Goal: Communication & Community: Answer question/provide support

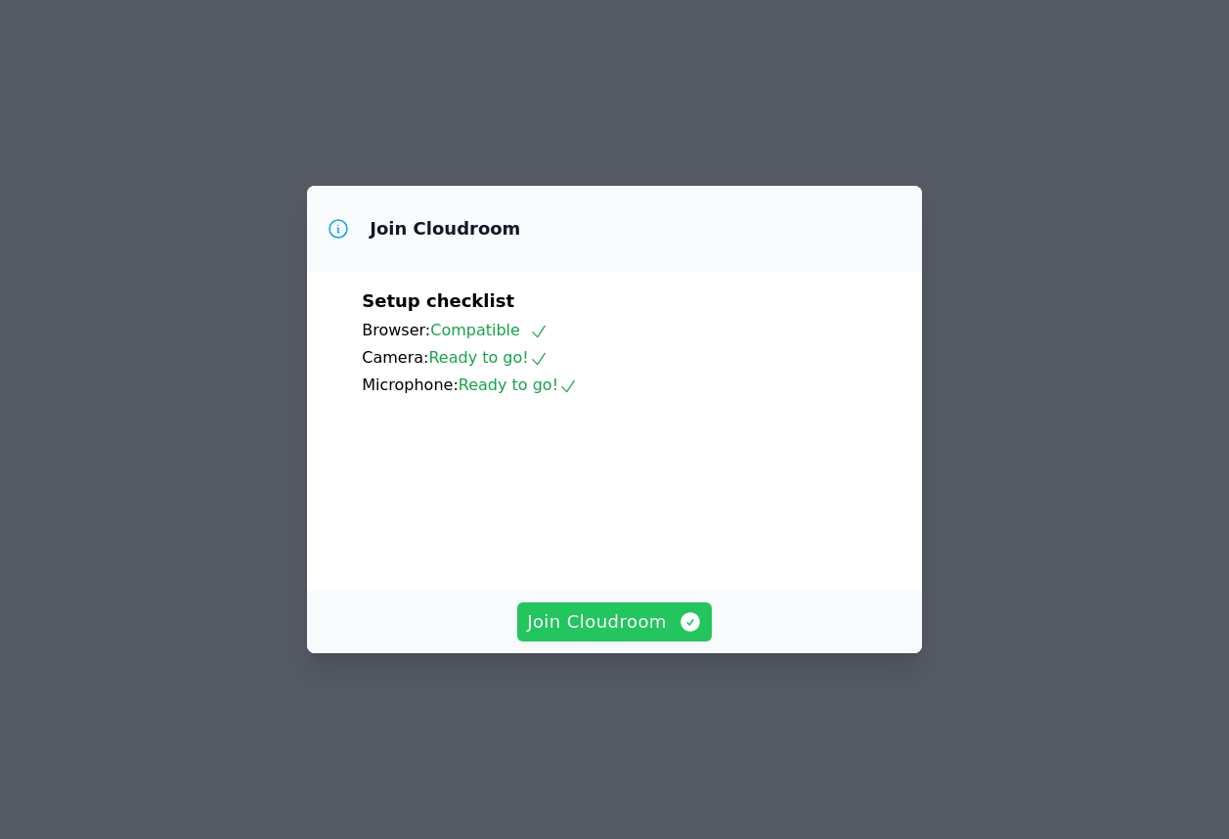
click at [587, 635] on span "Join Cloudroom" at bounding box center [614, 621] width 175 height 27
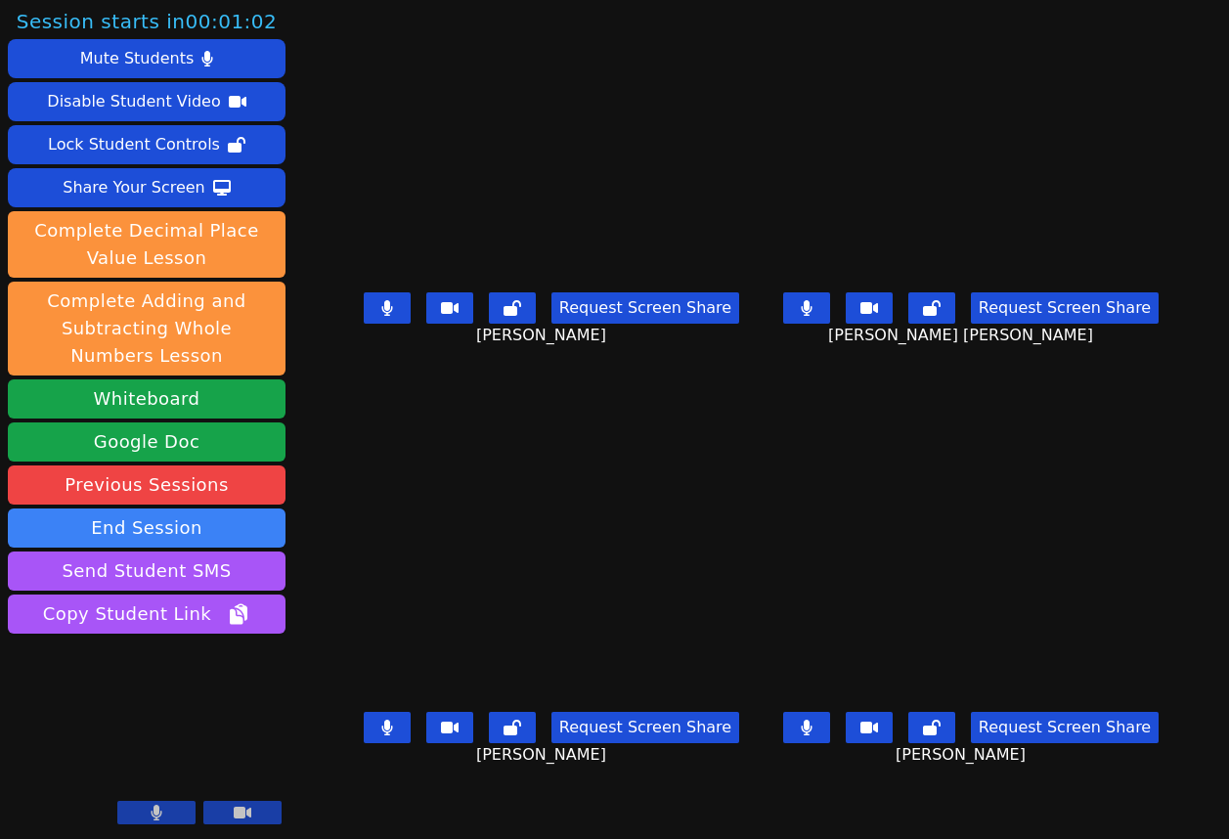
click at [138, 808] on button at bounding box center [156, 812] width 78 height 23
click at [138, 807] on button at bounding box center [156, 812] width 78 height 23
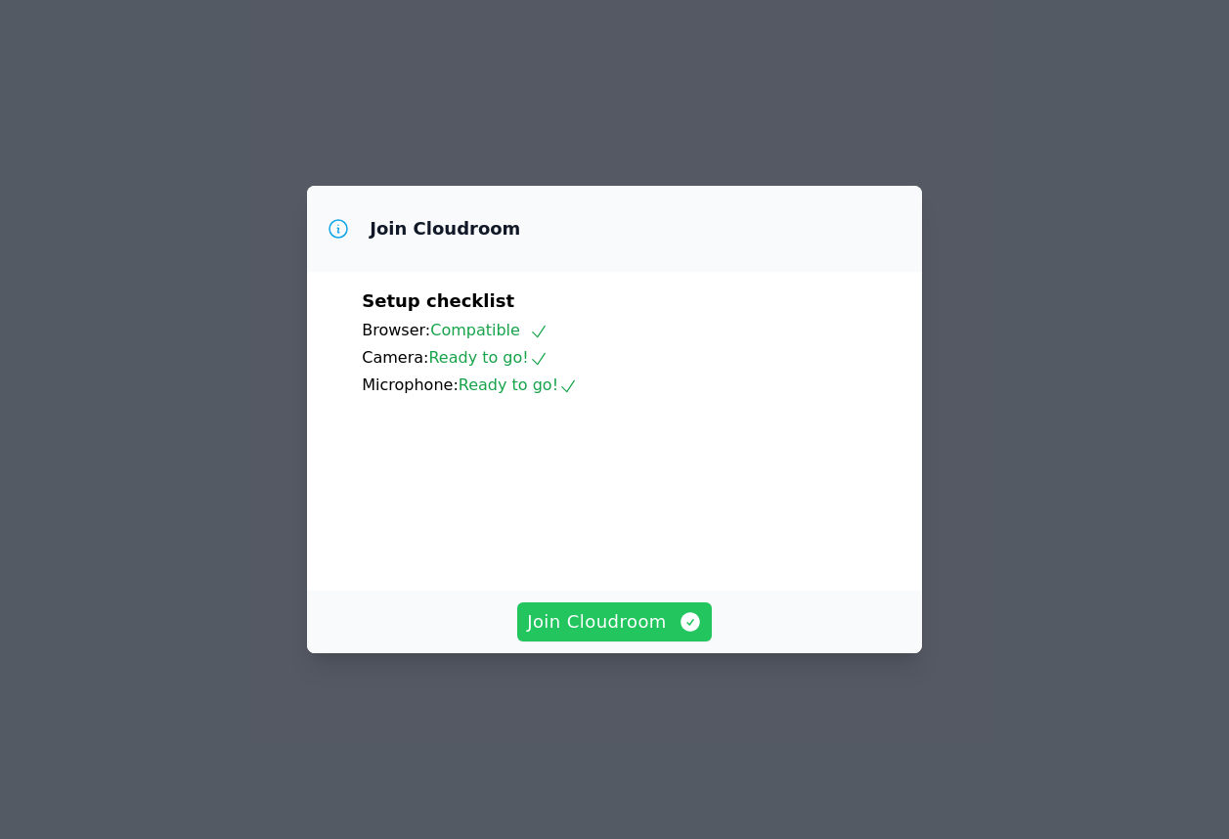
click at [613, 635] on span "Join Cloudroom" at bounding box center [614, 621] width 175 height 27
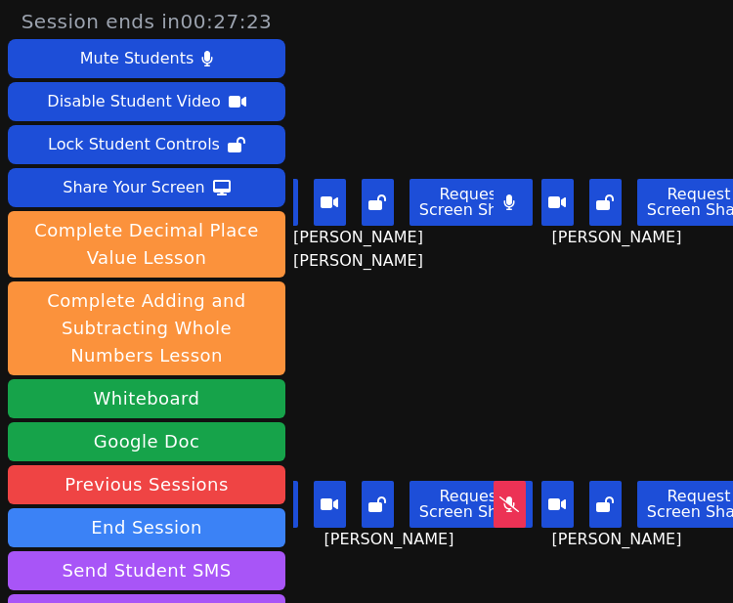
click at [484, 548] on main "ESTEVAN JR ADAME CASILLAS Request Screen Share ESTEVAN JR ADAME CASILLAS KAMILA…" at bounding box center [513, 301] width 440 height 603
click at [541, 555] on div "Aaliyah Trevino Request Screen Share Aaliyah Trevino" at bounding box center [627, 453] width 212 height 302
click at [458, 562] on div "Brandon Malvaez Request Screen Share Brandon Malvaez" at bounding box center [399, 453] width 212 height 302
click at [404, 549] on div "Brandon Malvaez Request Screen Share Brandon Malvaez" at bounding box center [399, 453] width 212 height 302
click at [383, 538] on div "Brandon Malvaez Request Screen Share Brandon Malvaez" at bounding box center [399, 453] width 212 height 302
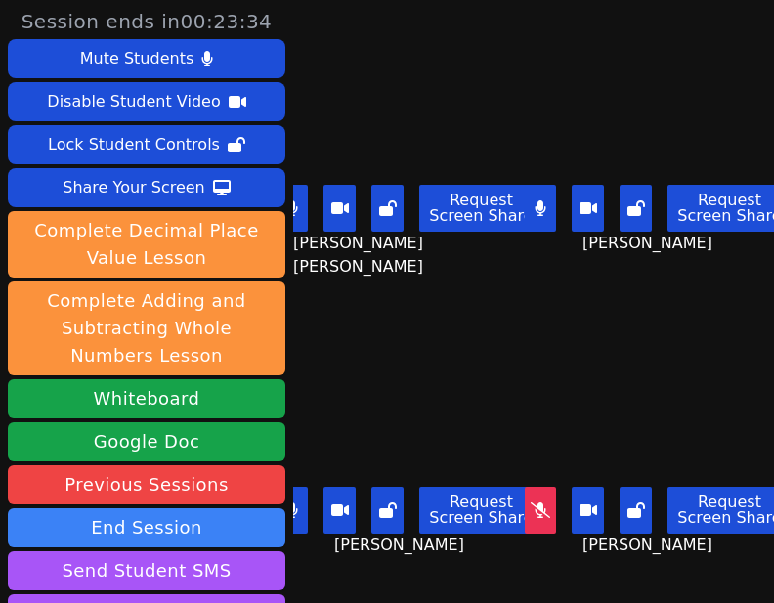
click at [468, 546] on div "Brandon Malvaez Request Screen Share Brandon Malvaez" at bounding box center [409, 453] width 233 height 302
click at [427, 550] on div "Brandon Malvaez Request Screen Share Brandon Malvaez" at bounding box center [409, 453] width 233 height 302
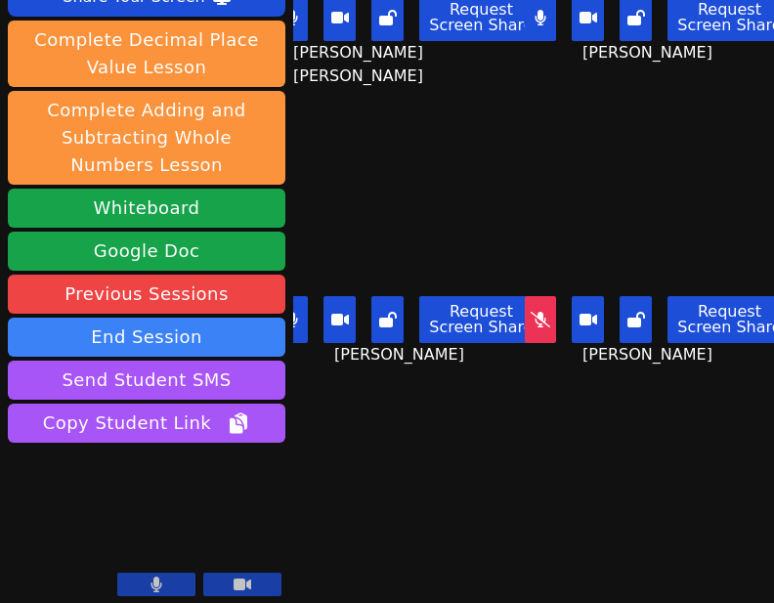
scroll to position [198, 0]
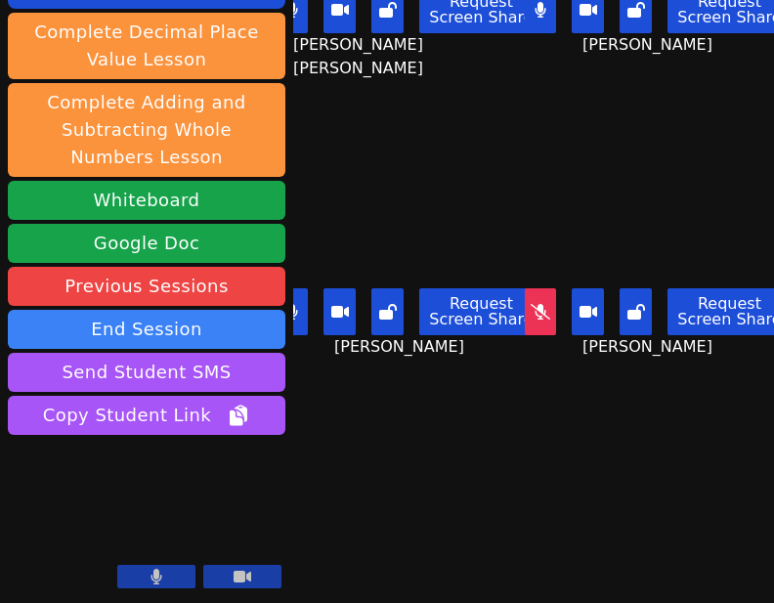
click at [158, 579] on icon at bounding box center [157, 577] width 11 height 16
click at [158, 579] on icon at bounding box center [157, 577] width 20 height 16
click at [458, 550] on div "Session ends in 00:22:41 Mute Students Disable Student Video Lock Student Contr…" at bounding box center [387, 301] width 774 height 603
click at [431, 463] on div "Session ends in 00:21:35 Mute Students Disable Student Video Lock Student Contr…" at bounding box center [387, 301] width 774 height 603
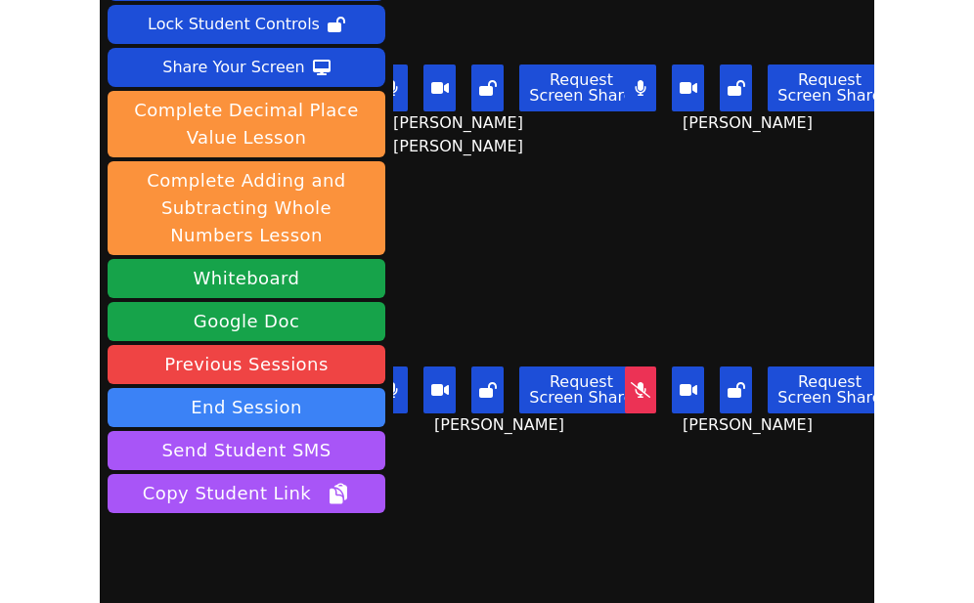
scroll to position [0, 0]
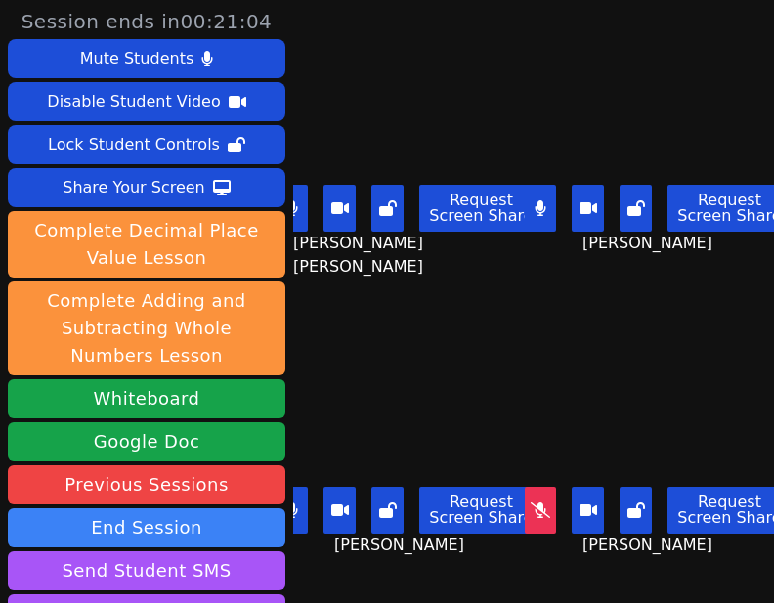
click at [498, 551] on div "Brandon Malvaez Request Screen Share Brandon Malvaez" at bounding box center [409, 453] width 233 height 302
click at [439, 544] on div "Brandon Malvaez Request Screen Share Brandon Malvaez" at bounding box center [409, 453] width 233 height 302
click at [299, 488] on button at bounding box center [293, 510] width 32 height 47
click at [368, 273] on div "ESTEVAN JR ADAME CASILLAS Request Screen Share ESTEVAN JR ADAME CASILLAS" at bounding box center [409, 151] width 233 height 302
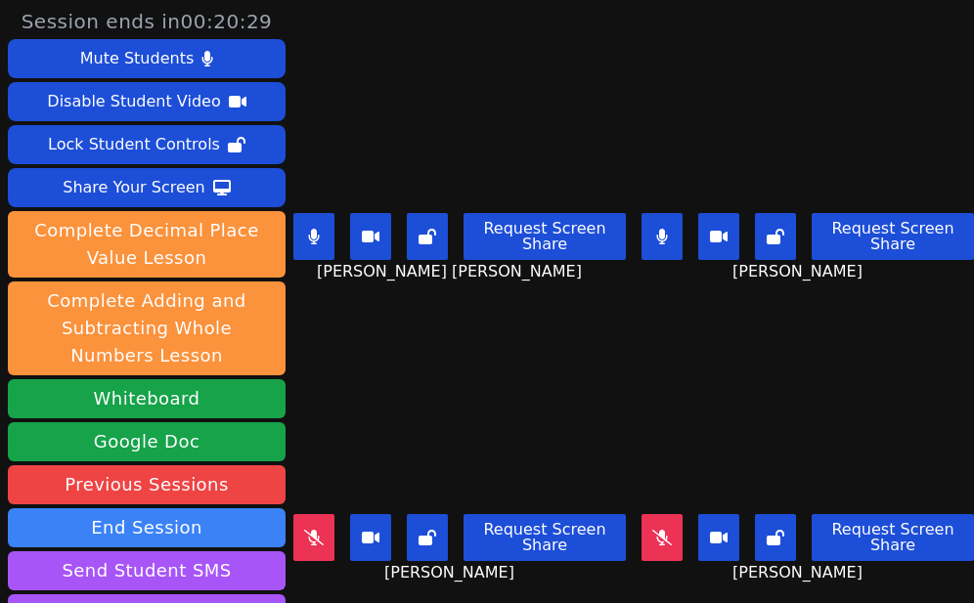
click at [656, 229] on icon at bounding box center [662, 237] width 12 height 16
click at [314, 229] on icon at bounding box center [314, 237] width 11 height 16
click at [330, 514] on button at bounding box center [313, 537] width 41 height 47
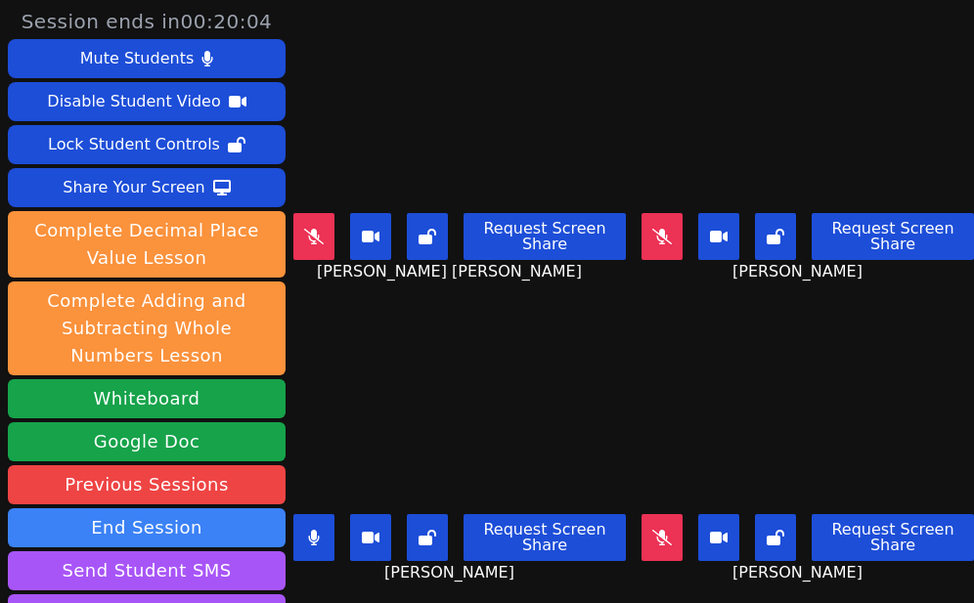
click at [324, 215] on button at bounding box center [313, 236] width 41 height 47
click at [324, 515] on button at bounding box center [313, 537] width 41 height 47
click at [330, 214] on button at bounding box center [313, 236] width 41 height 47
click at [469, 563] on div "Brandon Malvaez Request Screen Share Brandon Malvaez" at bounding box center [459, 453] width 332 height 302
click at [653, 221] on button at bounding box center [661, 236] width 41 height 47
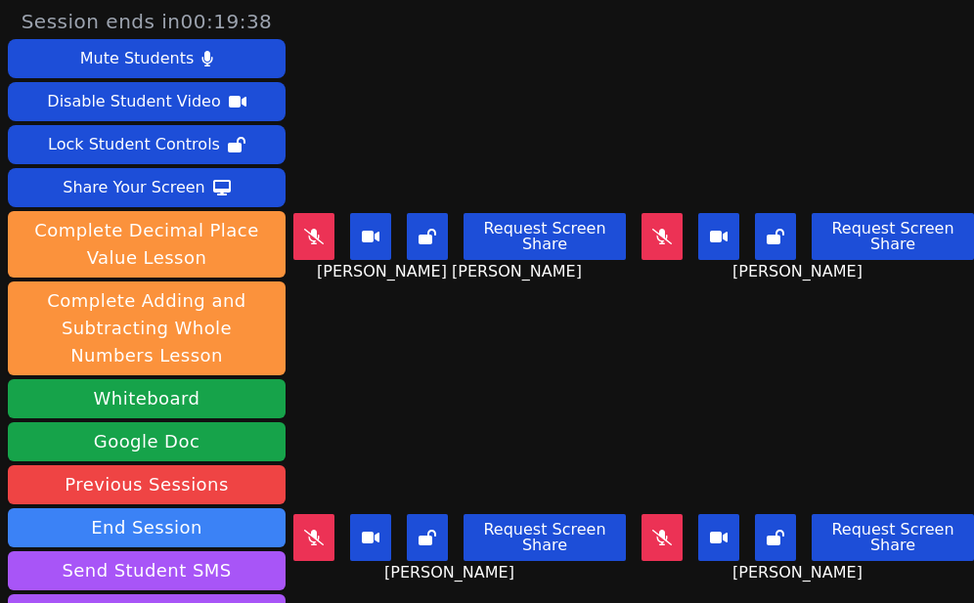
click at [652, 530] on icon at bounding box center [662, 538] width 20 height 16
click at [490, 572] on div "Brandon Malvaez Request Screen Share Brandon Malvaez" at bounding box center [459, 453] width 332 height 302
drag, startPoint x: 464, startPoint y: 567, endPoint x: 476, endPoint y: 567, distance: 11.7
click at [464, 567] on div "Brandon Malvaez Request Screen Share Brandon Malvaez" at bounding box center [459, 453] width 332 height 302
click at [473, 563] on div "Brandon Malvaez Request Screen Share Brandon Malvaez" at bounding box center [459, 453] width 332 height 302
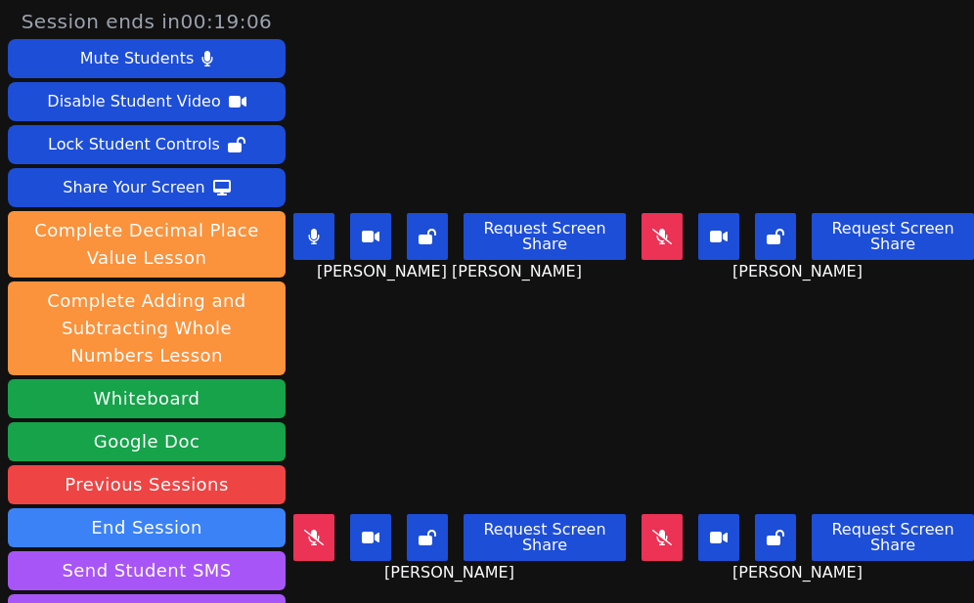
click at [652, 530] on icon at bounding box center [662, 538] width 20 height 16
click at [652, 229] on icon at bounding box center [662, 237] width 20 height 16
click at [323, 223] on button at bounding box center [313, 236] width 41 height 47
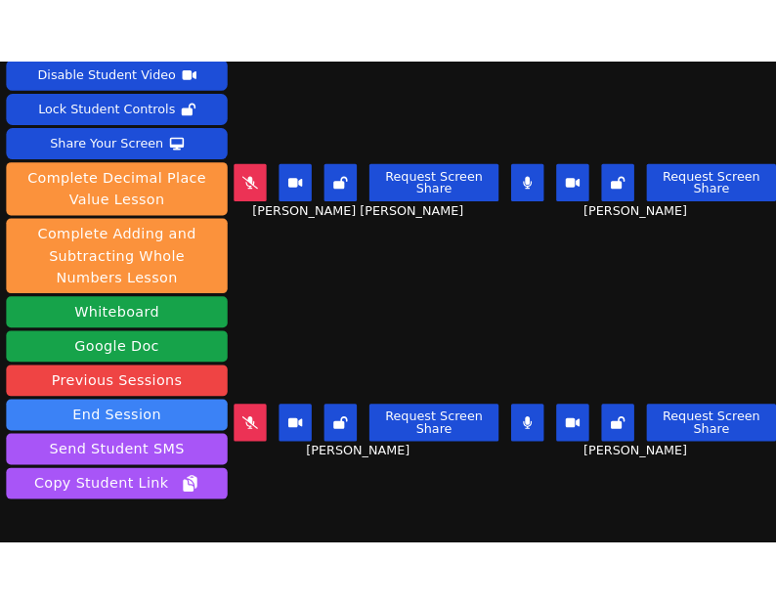
scroll to position [198, 0]
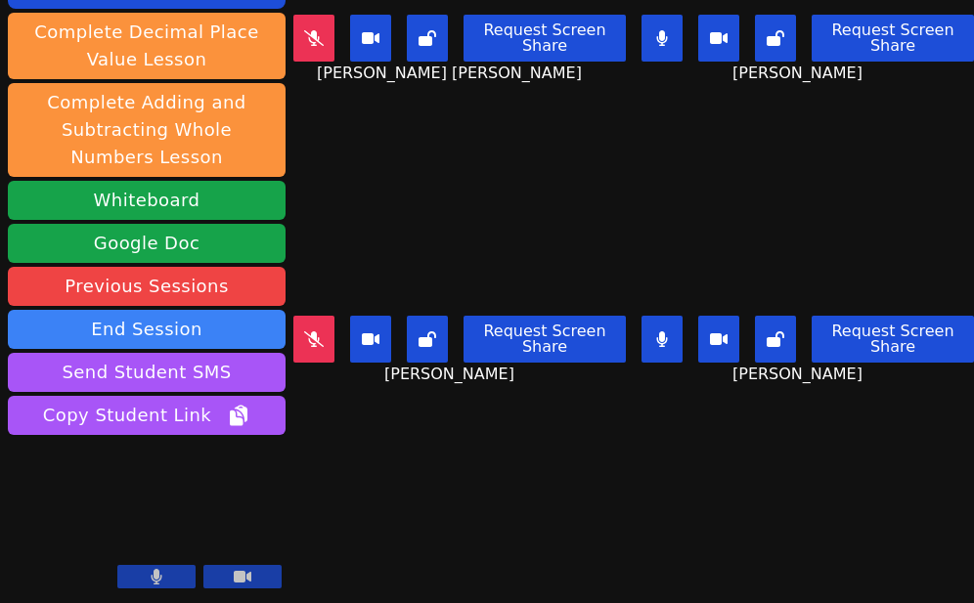
click at [160, 585] on icon at bounding box center [157, 577] width 12 height 16
click at [172, 584] on button at bounding box center [156, 576] width 78 height 23
click at [460, 532] on div "Session ends in 00:17:32 Mute Students Disable Student Video Lock Student Contr…" at bounding box center [487, 301] width 974 height 603
click at [447, 512] on div "Session ends in 00:17:24 Mute Students Disable Student Video Lock Student Contr…" at bounding box center [487, 301] width 974 height 603
click at [464, 473] on div "Session ends in 00:17:23 Mute Students Disable Student Video Lock Student Contr…" at bounding box center [487, 301] width 974 height 603
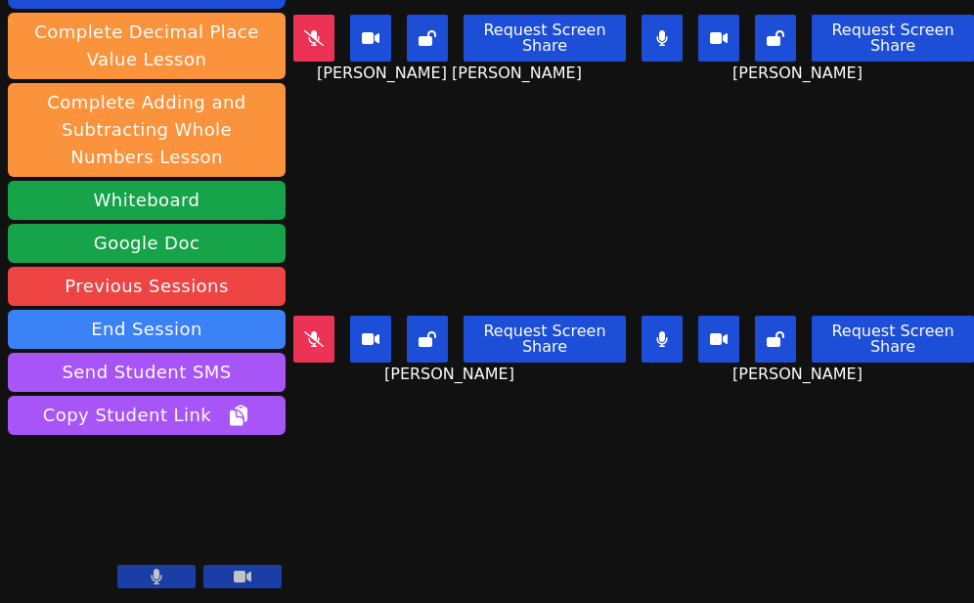
click at [504, 509] on div "Session ends in 00:17:19 Mute Students Disable Student Video Lock Student Contr…" at bounding box center [487, 301] width 974 height 603
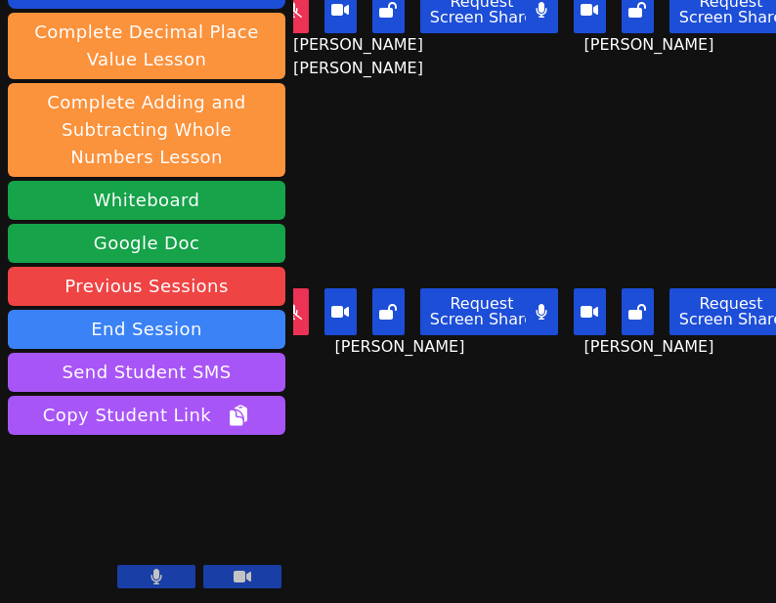
click at [384, 564] on div "Session ends in 00:17:04 Mute Students Disable Student Video Lock Student Contr…" at bounding box center [388, 301] width 776 height 603
click at [449, 502] on div "Session ends in 00:17:03 Mute Students Disable Student Video Lock Student Contr…" at bounding box center [388, 301] width 776 height 603
click at [445, 525] on div "Session ends in 00:16:51 Mute Students Disable Student Video Lock Student Contr…" at bounding box center [388, 301] width 776 height 603
click at [442, 505] on div "Session ends in 00:16:32 Mute Students Disable Student Video Lock Student Contr…" at bounding box center [388, 301] width 776 height 603
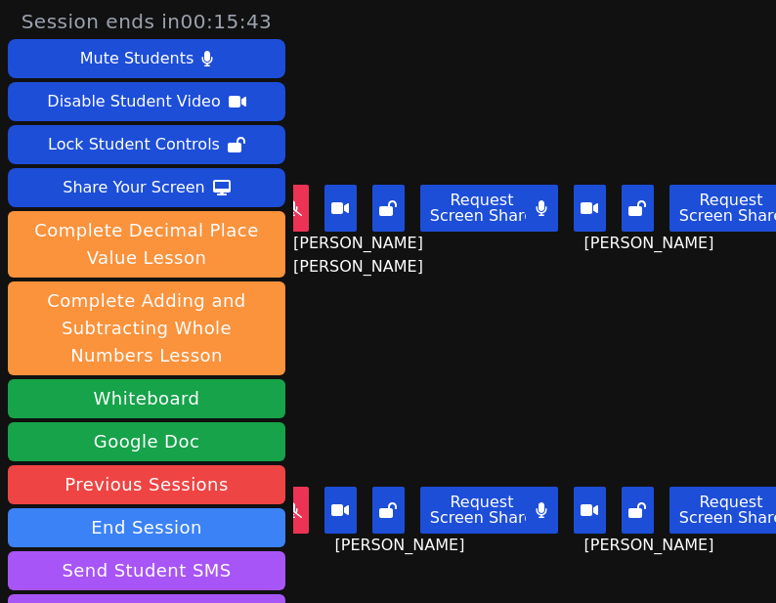
click at [503, 534] on div "Brandon Malvaez Request Screen Share Brandon Malvaez" at bounding box center [410, 453] width 234 height 302
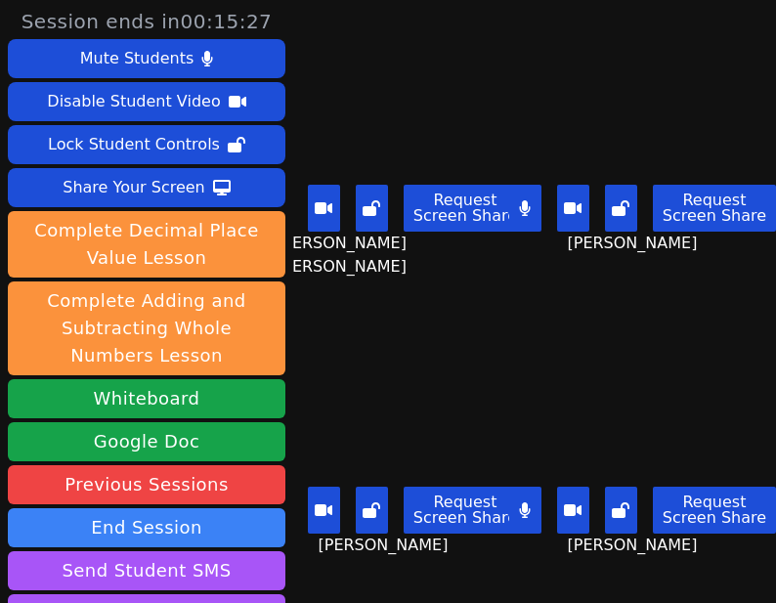
click at [465, 555] on div "Brandon Malvaez Request Screen Share Brandon Malvaez" at bounding box center [394, 453] width 234 height 302
click at [451, 544] on div "Brandon Malvaez Request Screen Share Brandon Malvaez" at bounding box center [394, 453] width 234 height 302
click at [460, 557] on div "Brandon Malvaez Request Screen Share Brandon Malvaez" at bounding box center [394, 453] width 234 height 302
click at [478, 571] on div "Brandon Malvaez Request Screen Share Brandon Malvaez" at bounding box center [394, 453] width 234 height 302
click at [368, 563] on div "Brandon Malvaez Request Screen Share Brandon Malvaez" at bounding box center [394, 453] width 234 height 302
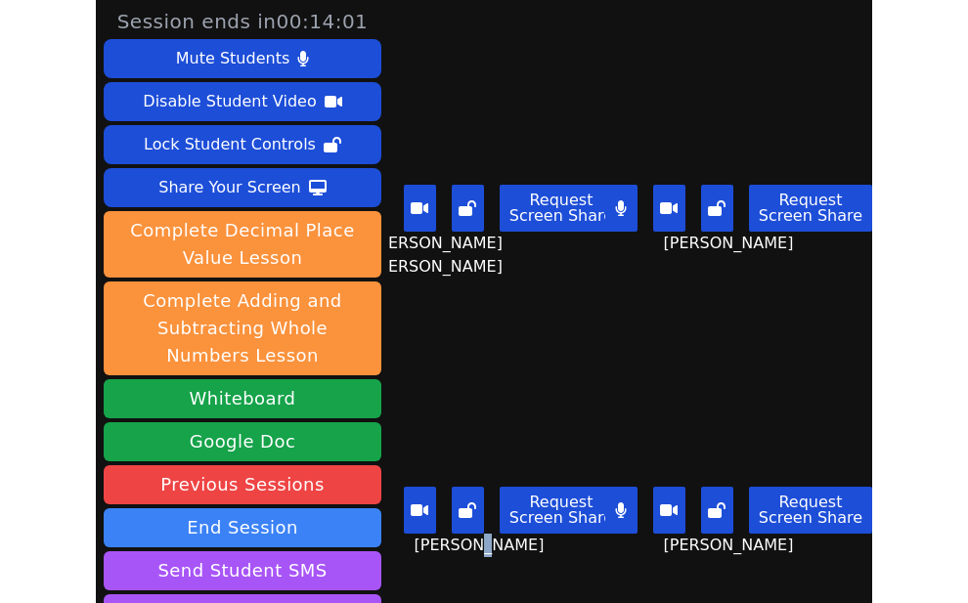
scroll to position [0, 0]
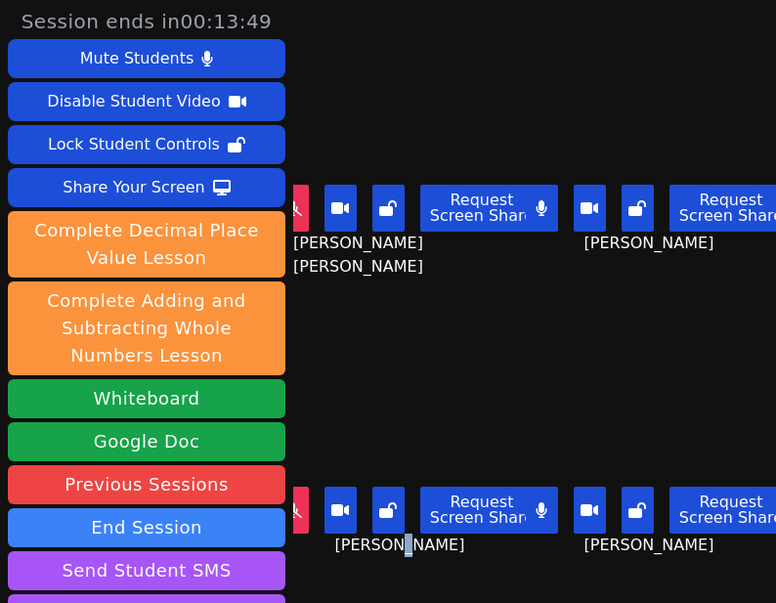
click at [581, 503] on icon at bounding box center [590, 511] width 18 height 16
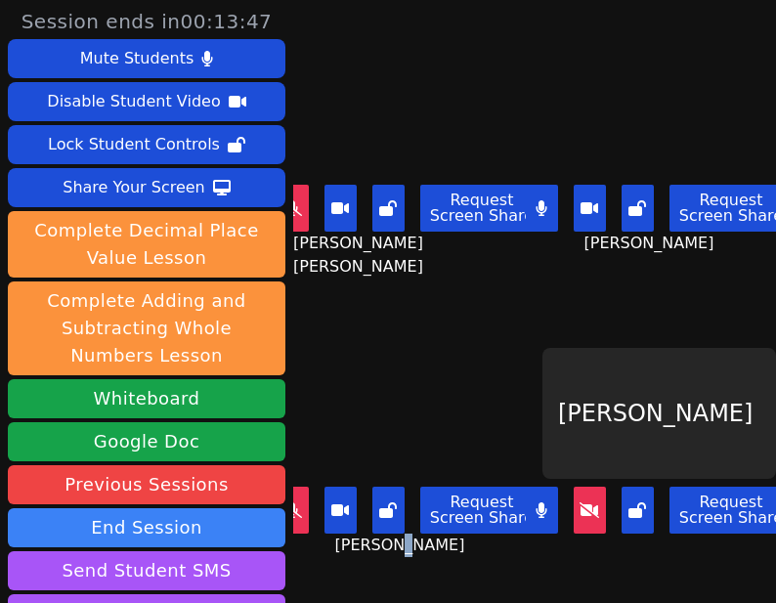
drag, startPoint x: 558, startPoint y: 480, endPoint x: 577, endPoint y: 525, distance: 48.7
click at [577, 523] on div "Request Screen Share" at bounding box center [660, 518] width 234 height 78
click at [574, 499] on button at bounding box center [590, 510] width 32 height 47
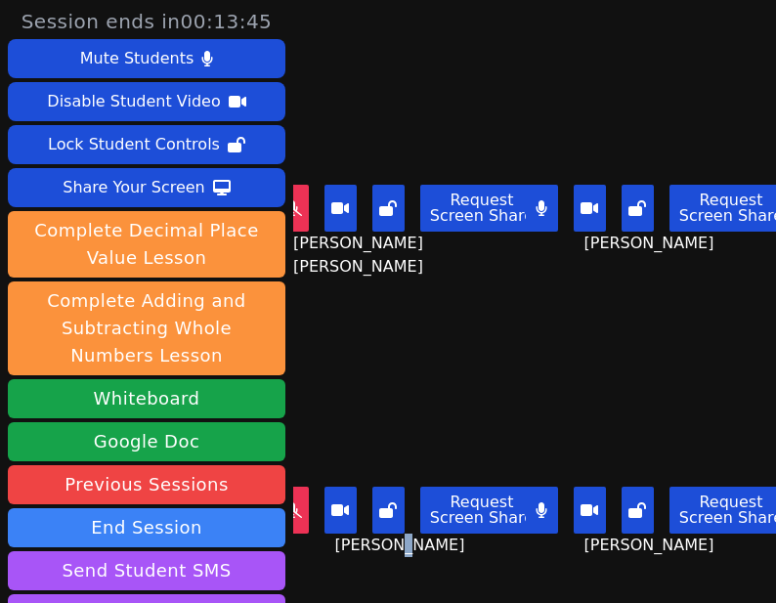
click at [526, 490] on button at bounding box center [542, 510] width 32 height 47
click at [297, 205] on button at bounding box center [293, 208] width 32 height 47
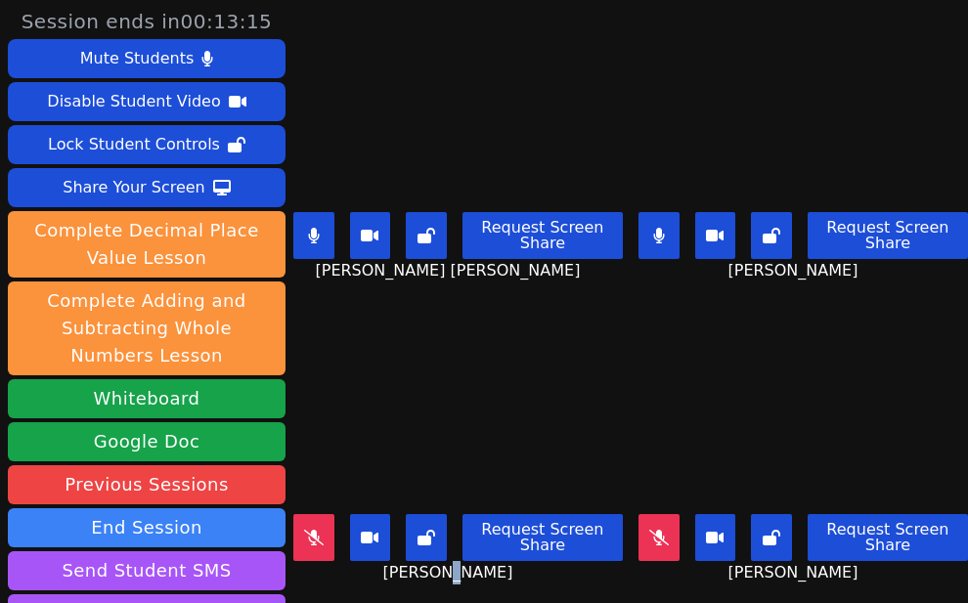
click at [313, 228] on icon at bounding box center [313, 236] width 11 height 16
click at [327, 520] on button at bounding box center [313, 537] width 41 height 47
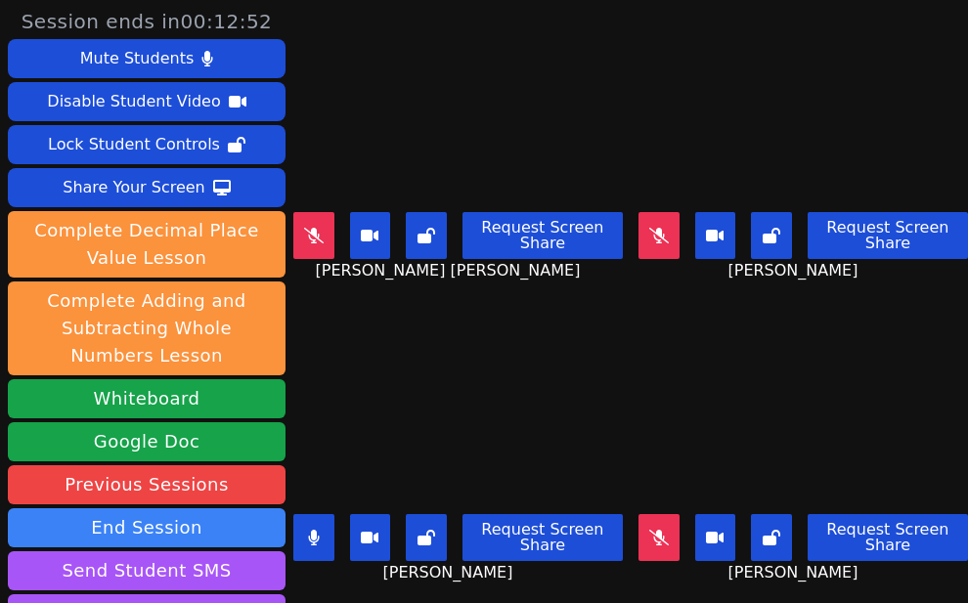
click at [503, 576] on div "Brandon Malvaez Request Screen Share Brandon Malvaez" at bounding box center [457, 453] width 329 height 302
click at [535, 575] on div "Brandon Malvaez Request Screen Share Brandon Malvaez" at bounding box center [457, 453] width 329 height 302
click at [486, 565] on div "Brandon Malvaez Request Screen Share Brandon Malvaez" at bounding box center [457, 453] width 329 height 302
click at [457, 561] on span "Brandon Malvaez" at bounding box center [450, 572] width 135 height 23
click at [309, 228] on icon at bounding box center [314, 236] width 12 height 16
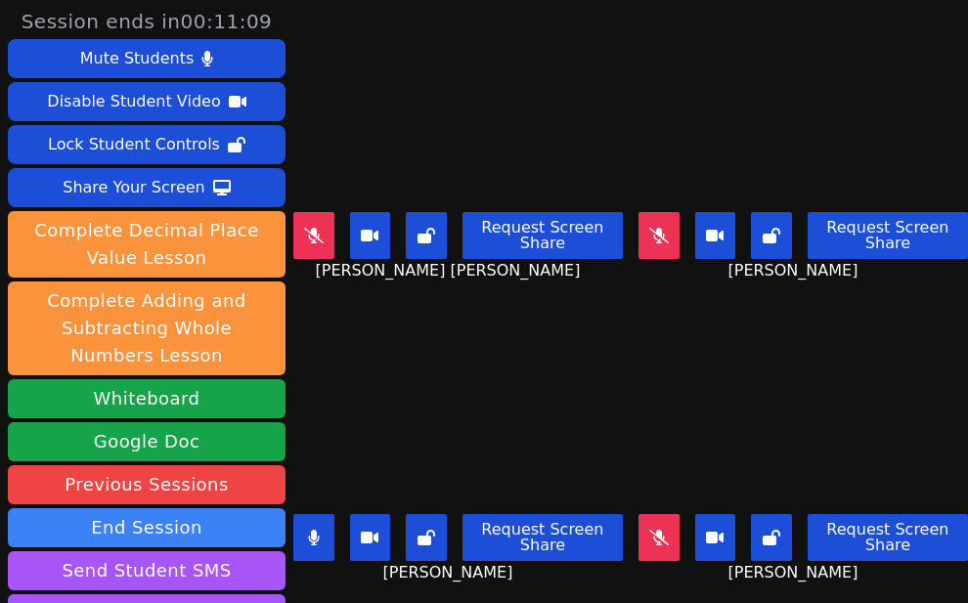
click at [320, 517] on button at bounding box center [313, 537] width 41 height 47
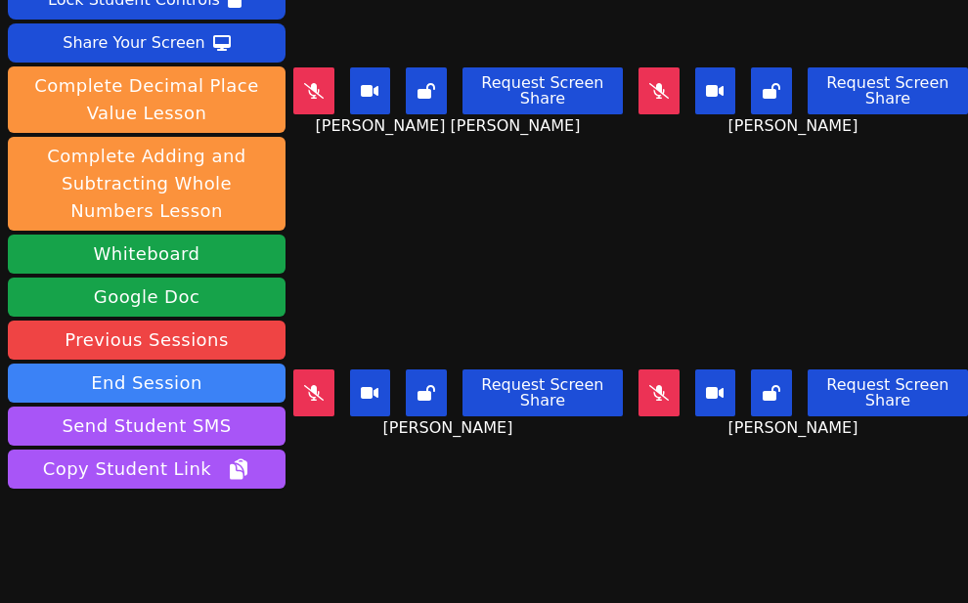
scroll to position [147, 0]
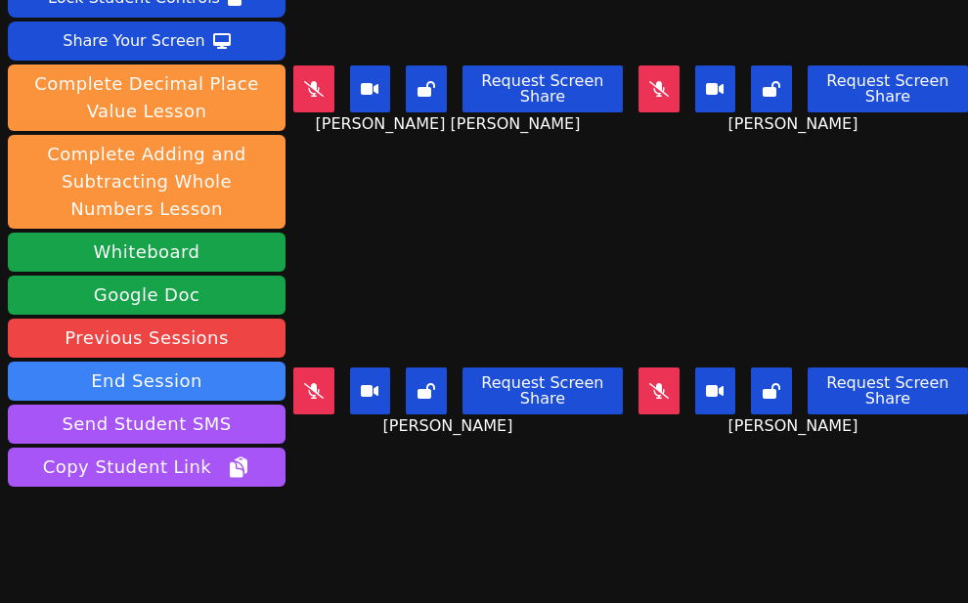
click at [318, 84] on icon at bounding box center [314, 89] width 20 height 16
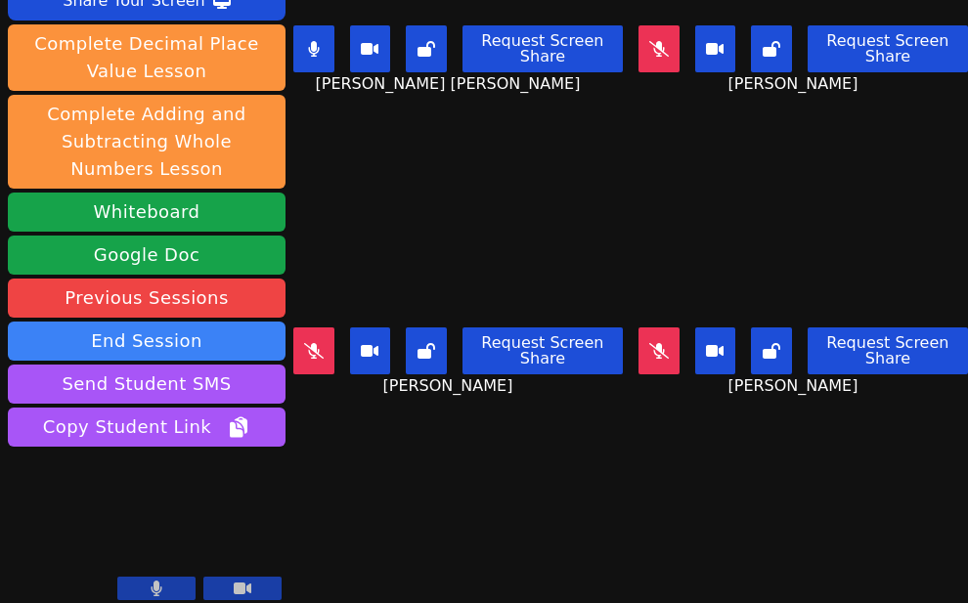
scroll to position [198, 0]
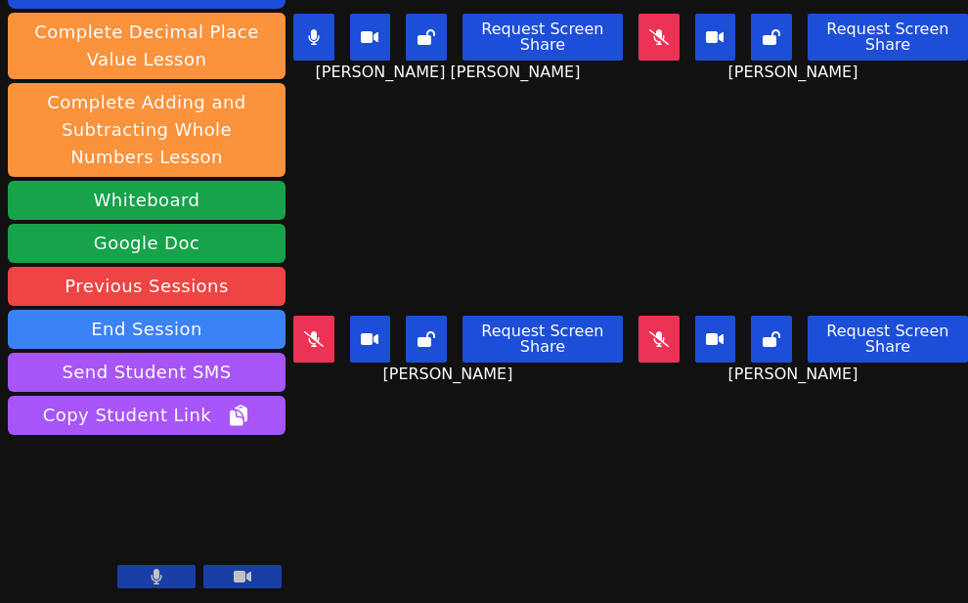
click at [442, 478] on div "Session ends in 00:10:36 Mute Students Disable Student Video Lock Student Contr…" at bounding box center [484, 301] width 968 height 603
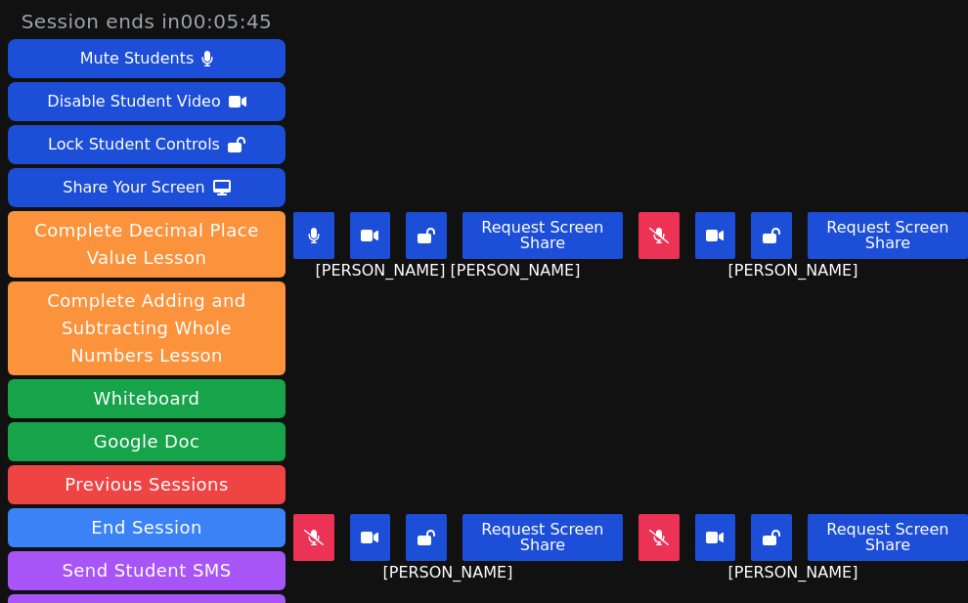
click at [327, 212] on button at bounding box center [313, 235] width 41 height 47
click at [449, 573] on div "Brandon Malvaez Request Screen Share Brandon Malvaez" at bounding box center [457, 453] width 329 height 302
click at [504, 563] on div "Brandon Malvaez Request Screen Share Brandon Malvaez" at bounding box center [457, 453] width 329 height 302
click at [649, 530] on icon at bounding box center [659, 538] width 20 height 16
click at [495, 576] on div "Brandon Malvaez Request Screen Share Brandon Malvaez" at bounding box center [457, 453] width 329 height 302
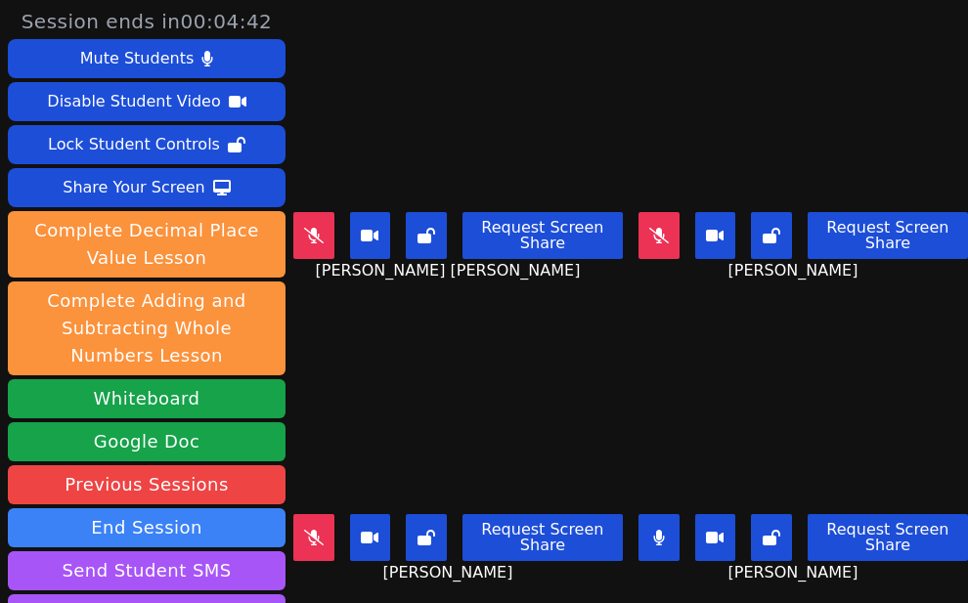
click at [410, 564] on div "Brandon Malvaez Request Screen Share Brandon Malvaez" at bounding box center [457, 453] width 329 height 302
click at [503, 554] on div "Request Screen Share Brandon Malvaez" at bounding box center [457, 545] width 329 height 78
click at [638, 514] on button at bounding box center [658, 537] width 41 height 47
click at [513, 565] on div "Brandon Malvaez Request Screen Share Brandon Malvaez" at bounding box center [457, 453] width 329 height 302
click at [530, 556] on div "Request Screen Share Brandon Malvaez" at bounding box center [457, 545] width 329 height 78
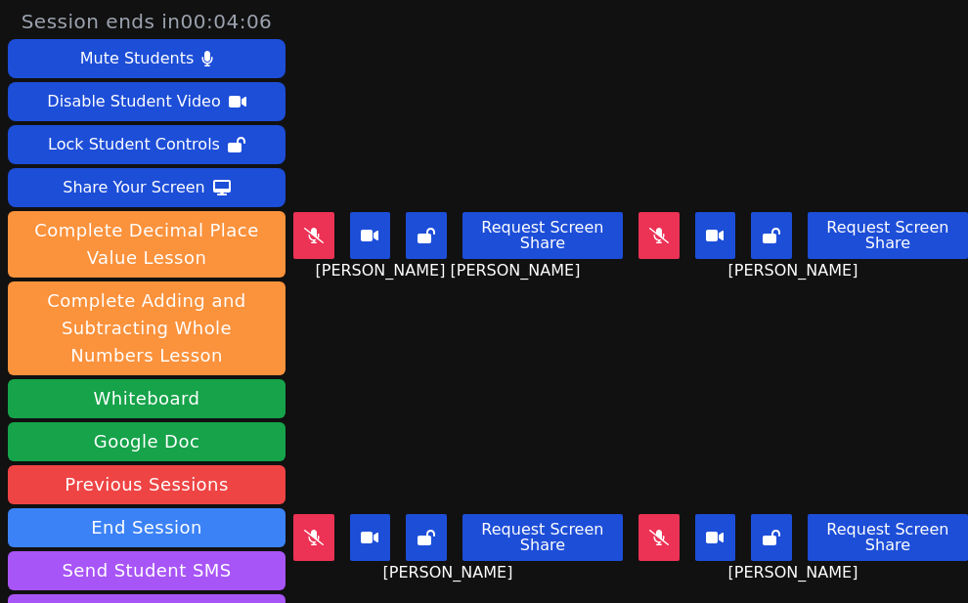
click at [475, 561] on span "Brandon Malvaez" at bounding box center [450, 572] width 135 height 23
click at [544, 552] on div "Request Screen Share Brandon Malvaez" at bounding box center [457, 545] width 329 height 78
click at [435, 576] on div "Brandon Malvaez Request Screen Share Brandon Malvaez" at bounding box center [457, 453] width 329 height 302
click at [465, 572] on div "Brandon Malvaez Request Screen Share Brandon Malvaez" at bounding box center [457, 453] width 329 height 302
click at [489, 567] on div "Brandon Malvaez Request Screen Share Brandon Malvaez" at bounding box center [457, 453] width 329 height 302
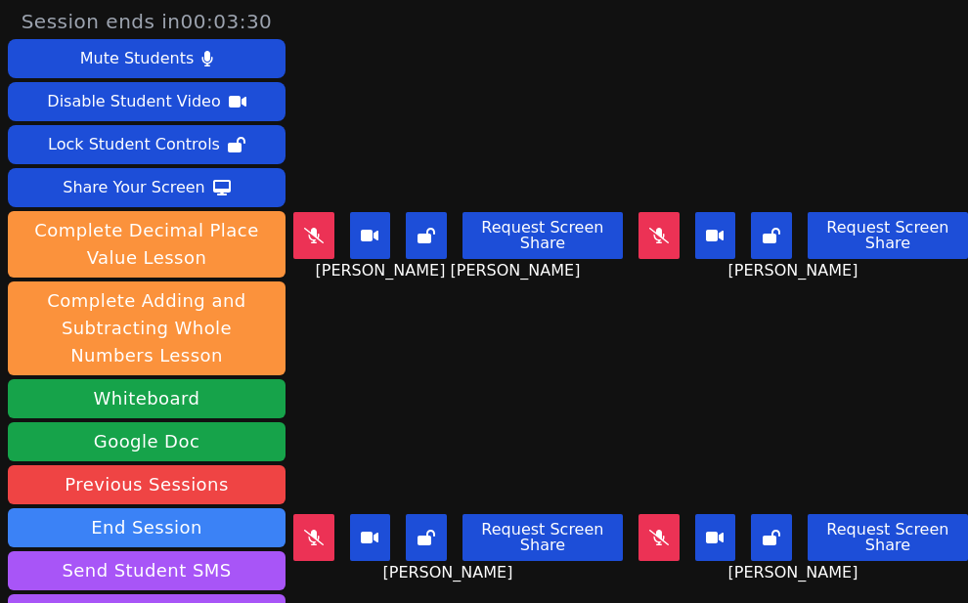
click at [329, 514] on button at bounding box center [313, 537] width 41 height 47
click at [324, 514] on button at bounding box center [313, 537] width 41 height 47
click at [315, 228] on icon at bounding box center [314, 236] width 20 height 16
click at [413, 566] on div "Brandon Malvaez Request Screen Share Brandon Malvaez" at bounding box center [457, 453] width 329 height 302
click at [649, 530] on icon at bounding box center [659, 538] width 20 height 16
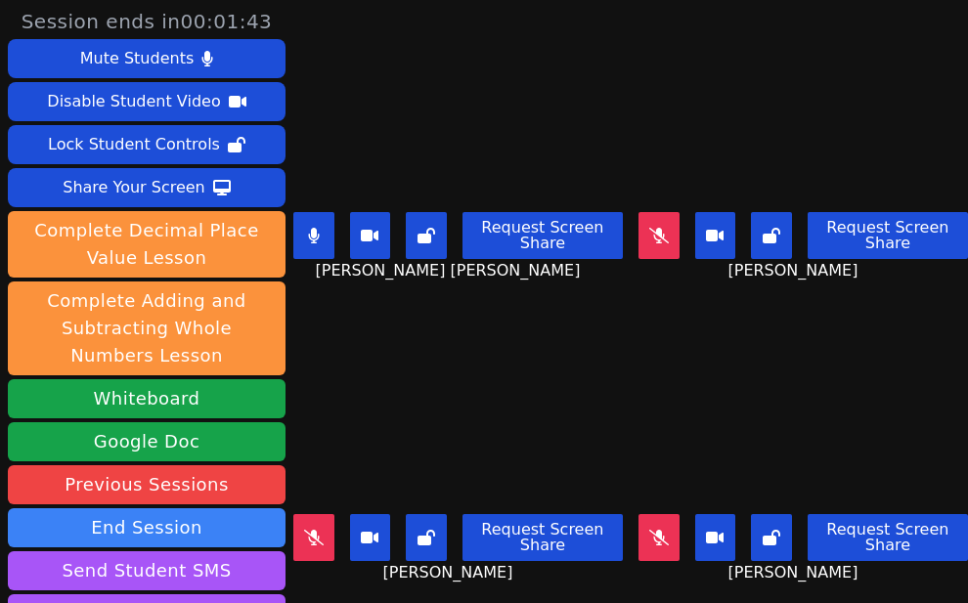
click at [649, 530] on icon at bounding box center [659, 538] width 20 height 16
click at [392, 282] on div "ESTEVAN JR ADAME CASILLAS Request Screen Share ESTEVAN JR ADAME CASILLAS" at bounding box center [457, 151] width 329 height 302
click at [408, 286] on div "ESTEVAN JR ADAME CASILLAS Request Screen Share ESTEVAN JR ADAME CASILLAS" at bounding box center [457, 151] width 329 height 302
click at [321, 514] on button at bounding box center [313, 537] width 41 height 47
click at [654, 514] on button at bounding box center [658, 537] width 41 height 47
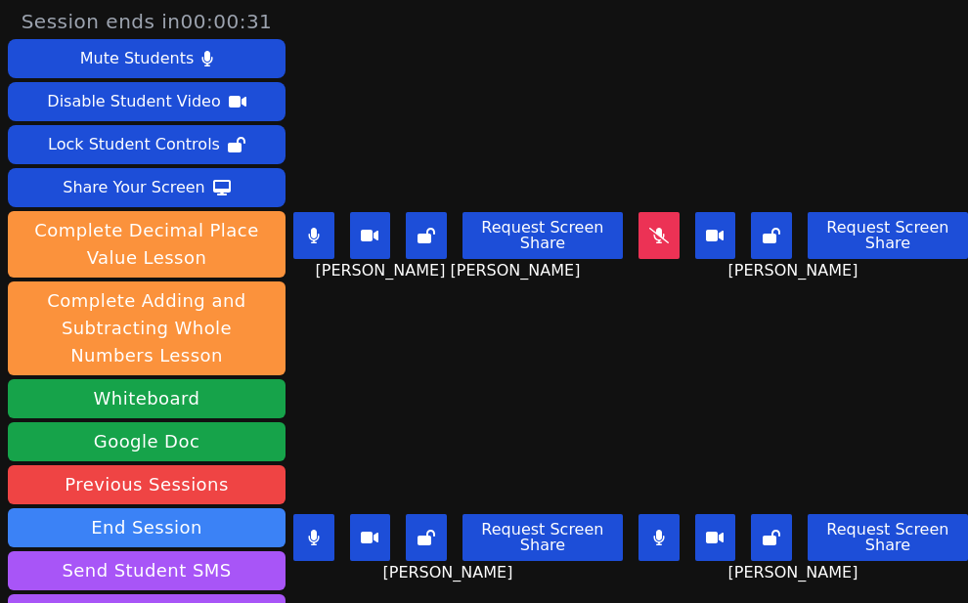
click at [649, 228] on icon at bounding box center [659, 236] width 20 height 16
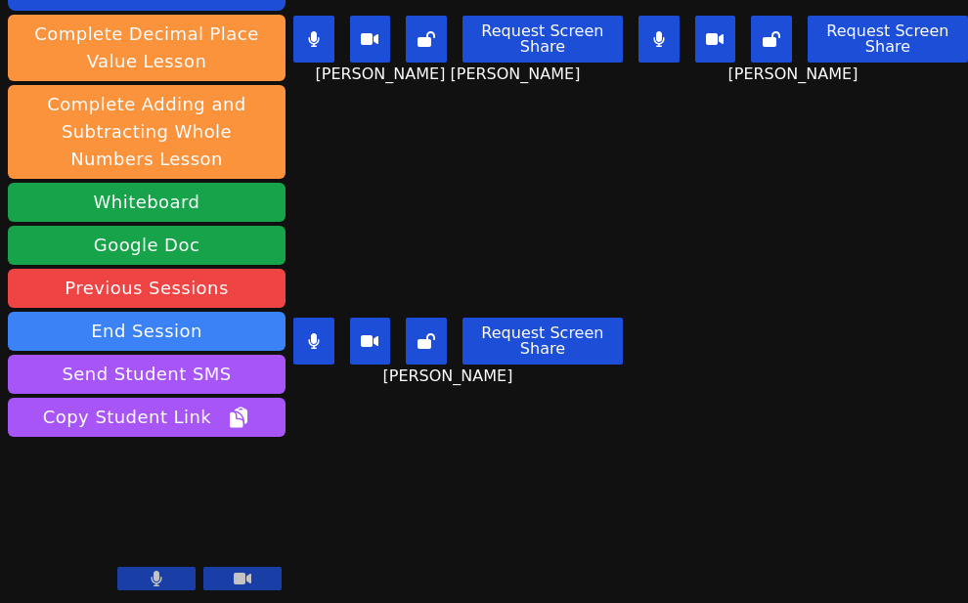
scroll to position [198, 0]
